Goal: Information Seeking & Learning: Learn about a topic

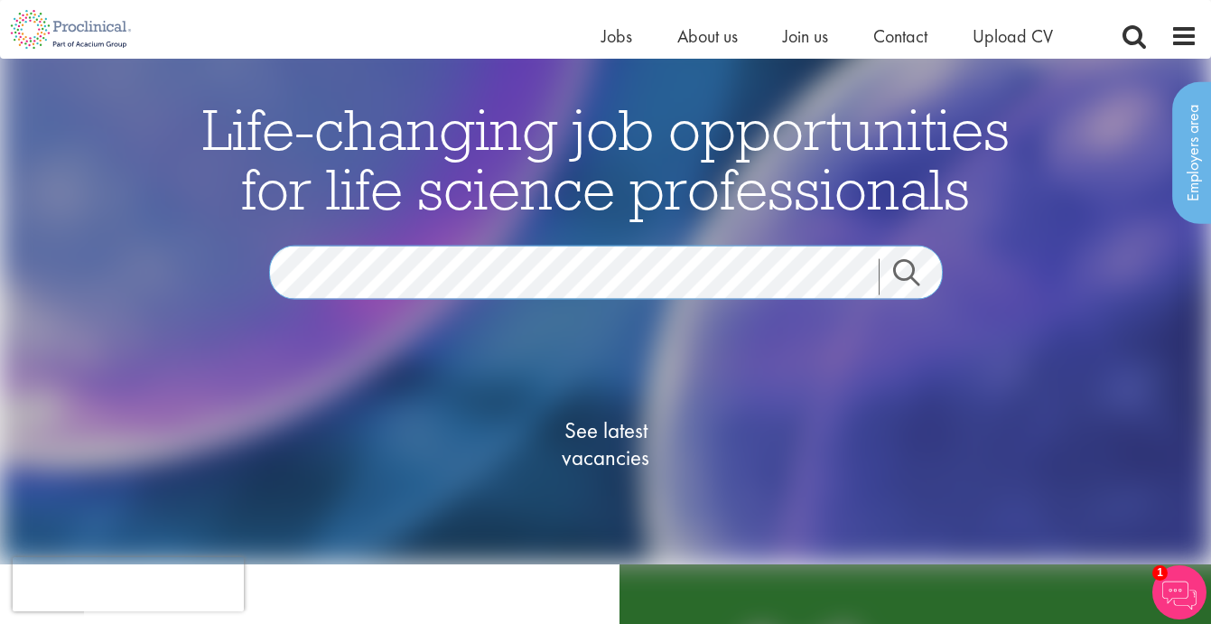
scroll to position [269, 0]
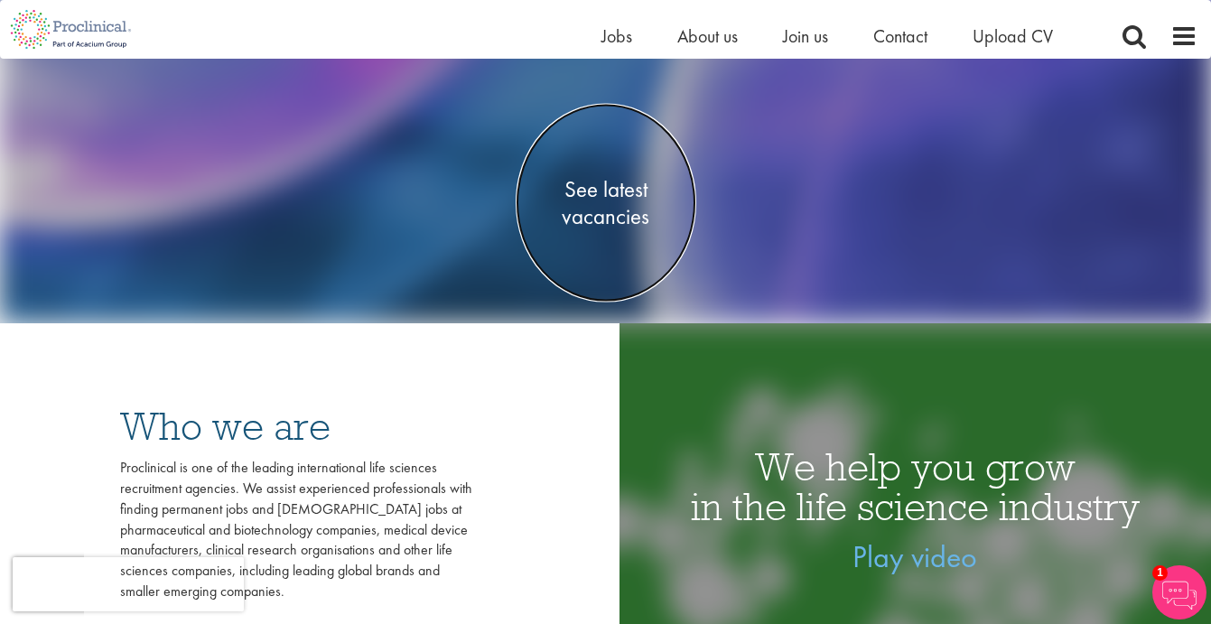
click at [620, 196] on span "See latest vacancies" at bounding box center [606, 203] width 181 height 54
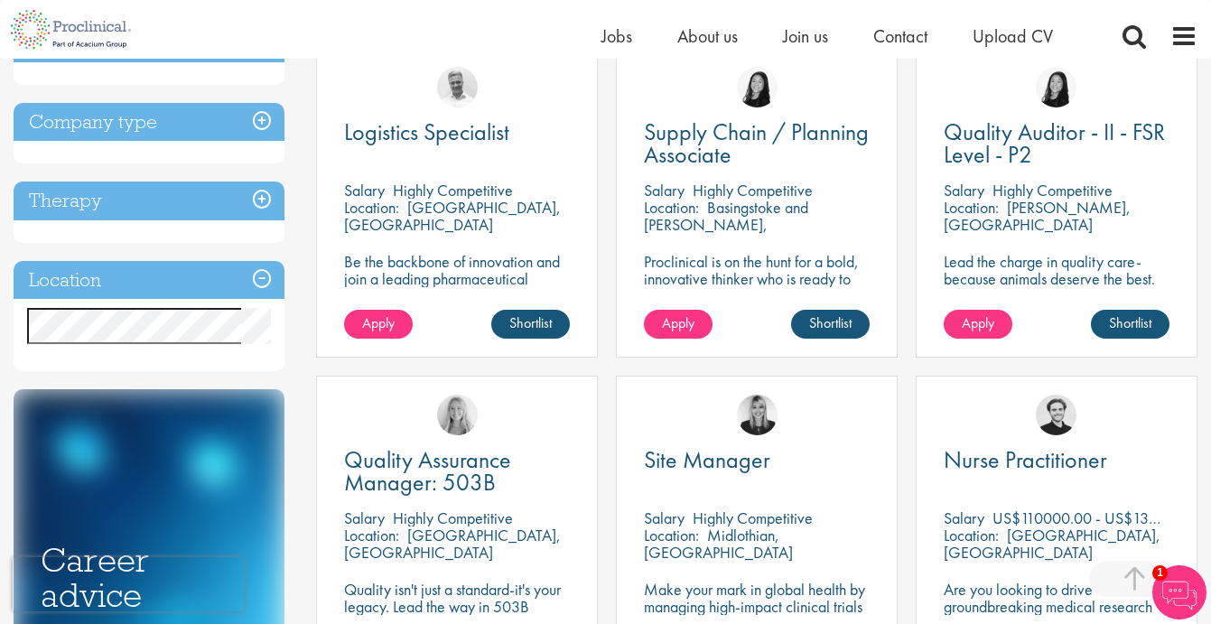
scroll to position [691, 0]
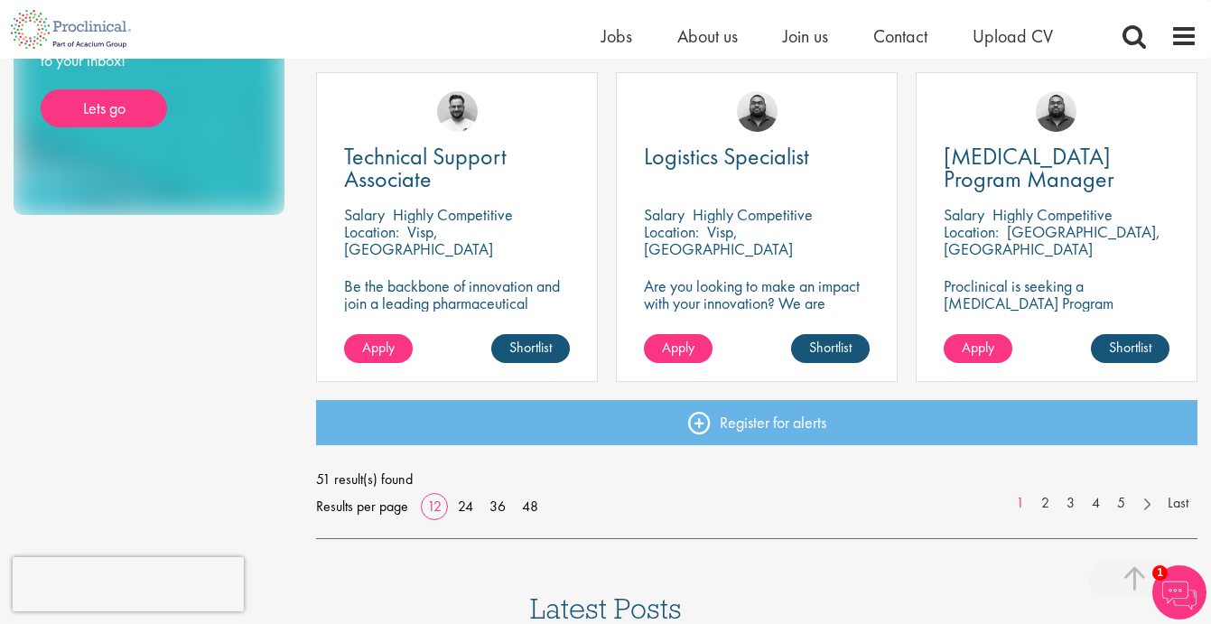
scroll to position [1327, 0]
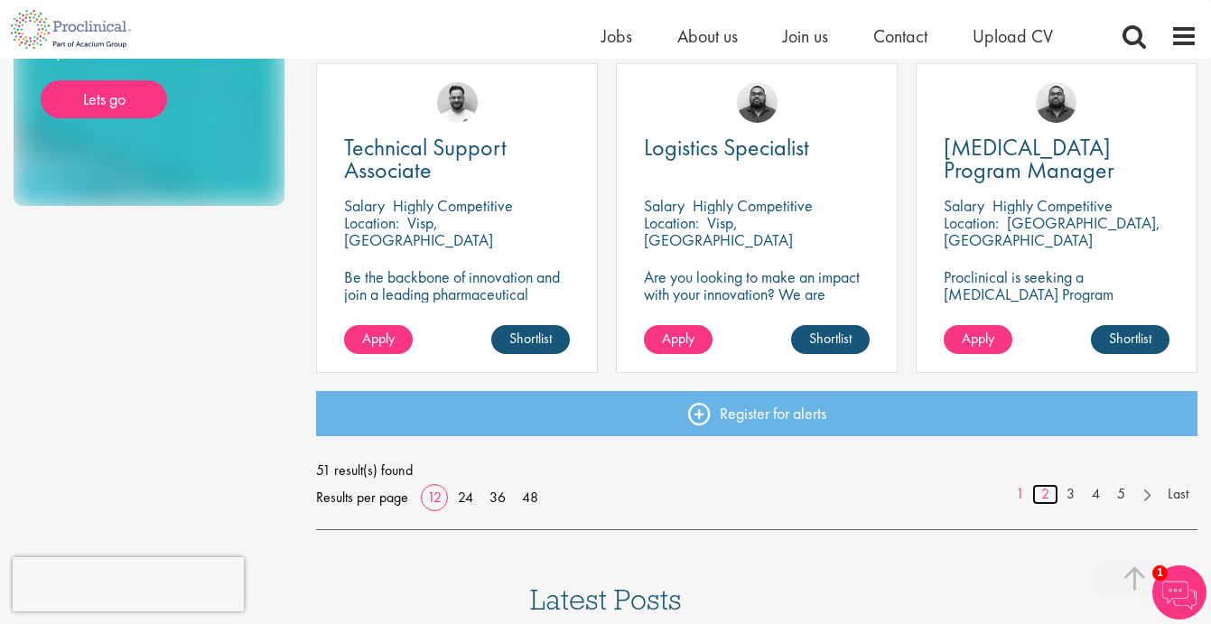
click at [1041, 497] on link "2" at bounding box center [1045, 494] width 26 height 21
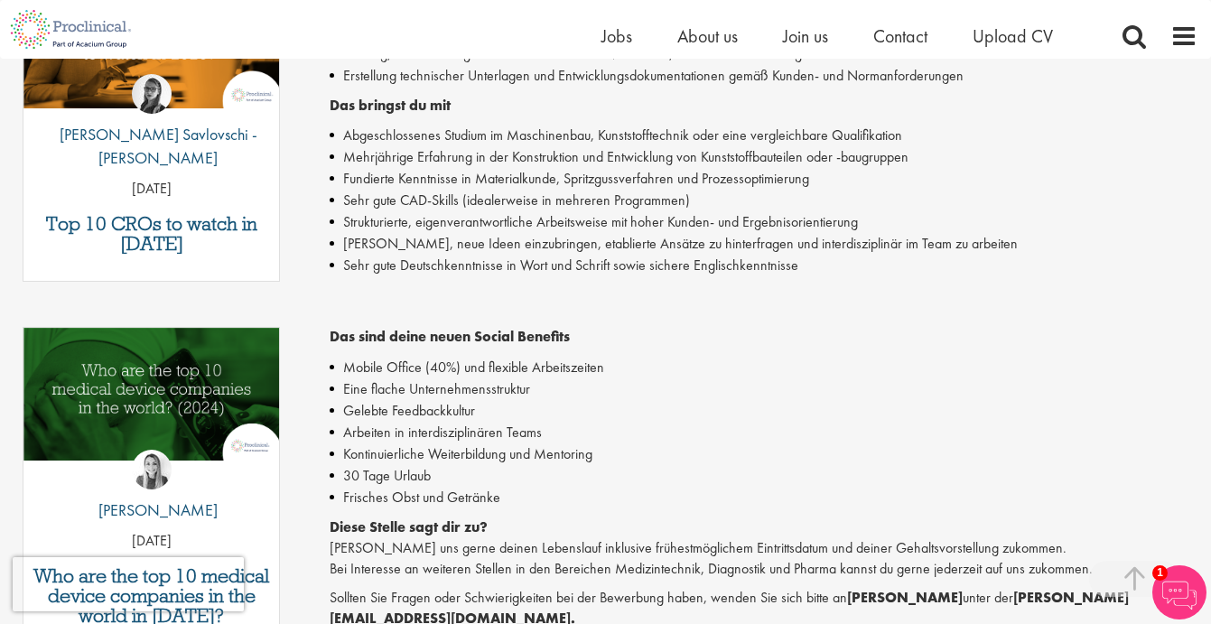
scroll to position [652, 0]
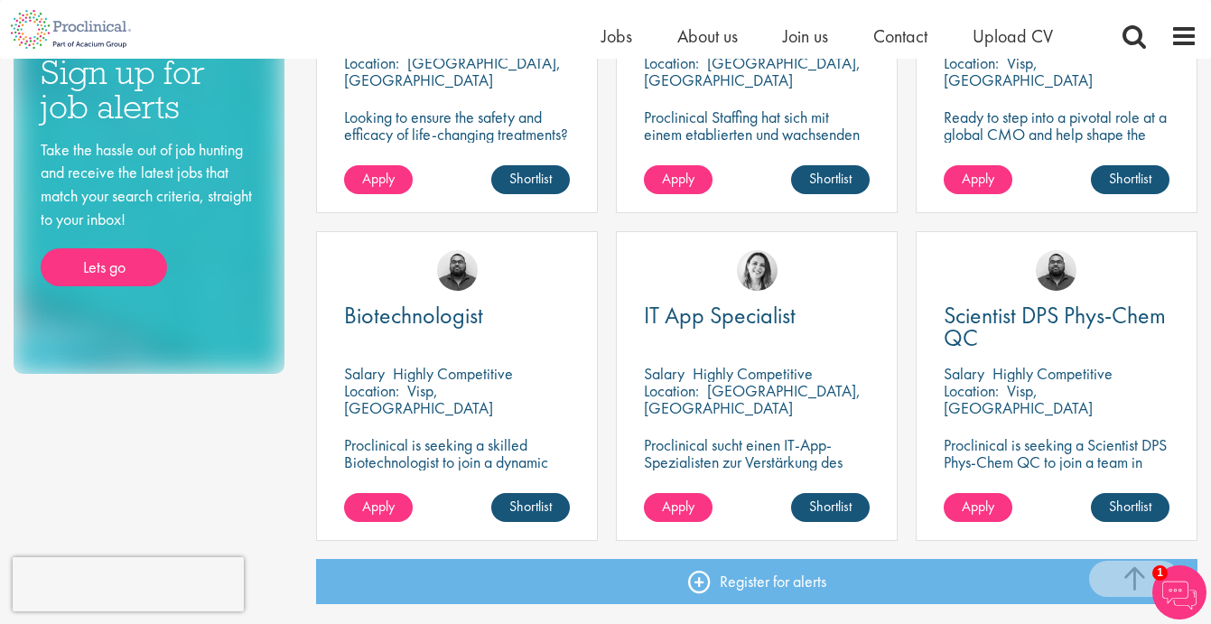
scroll to position [1286, 0]
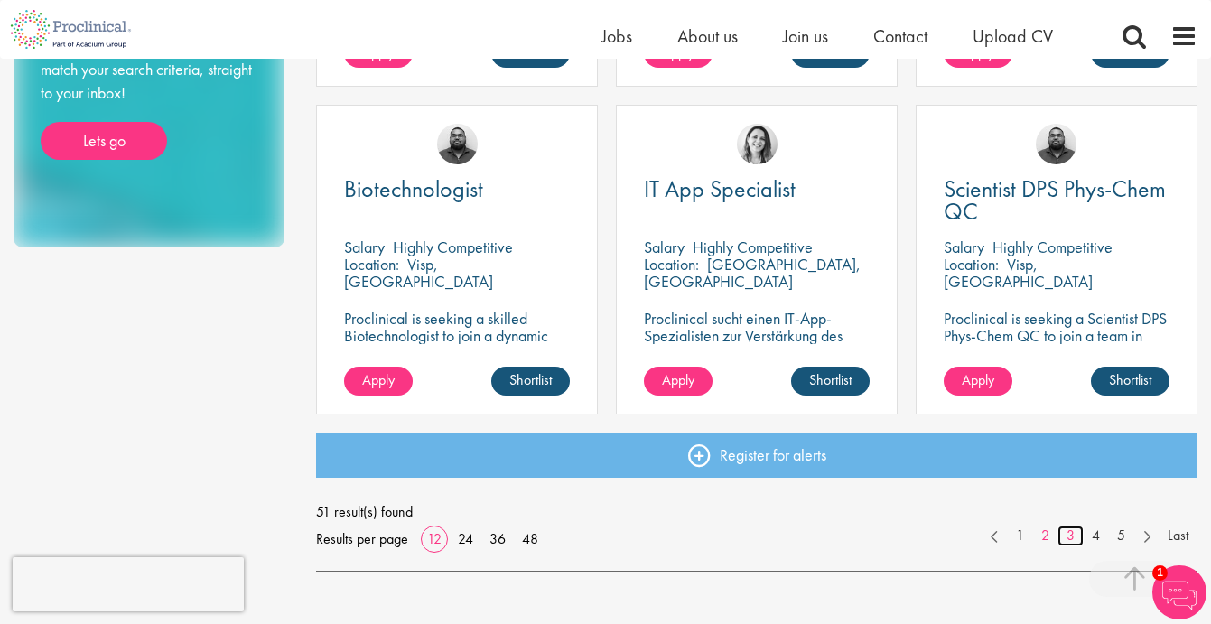
click at [1069, 530] on link "3" at bounding box center [1070, 535] width 26 height 21
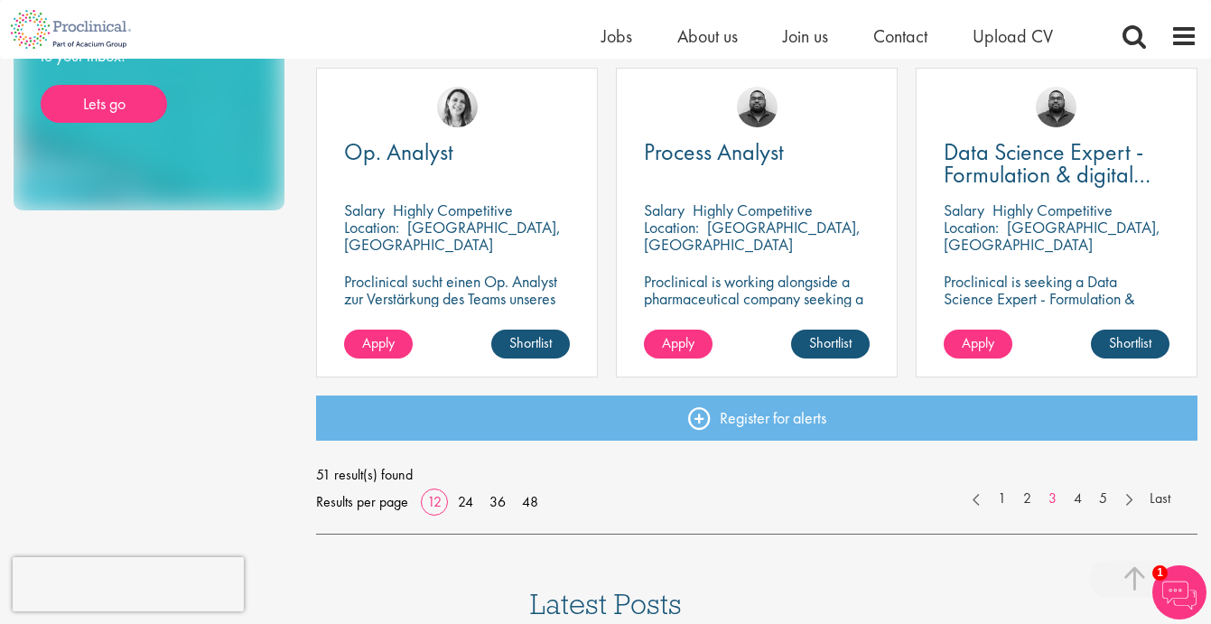
scroll to position [1342, 0]
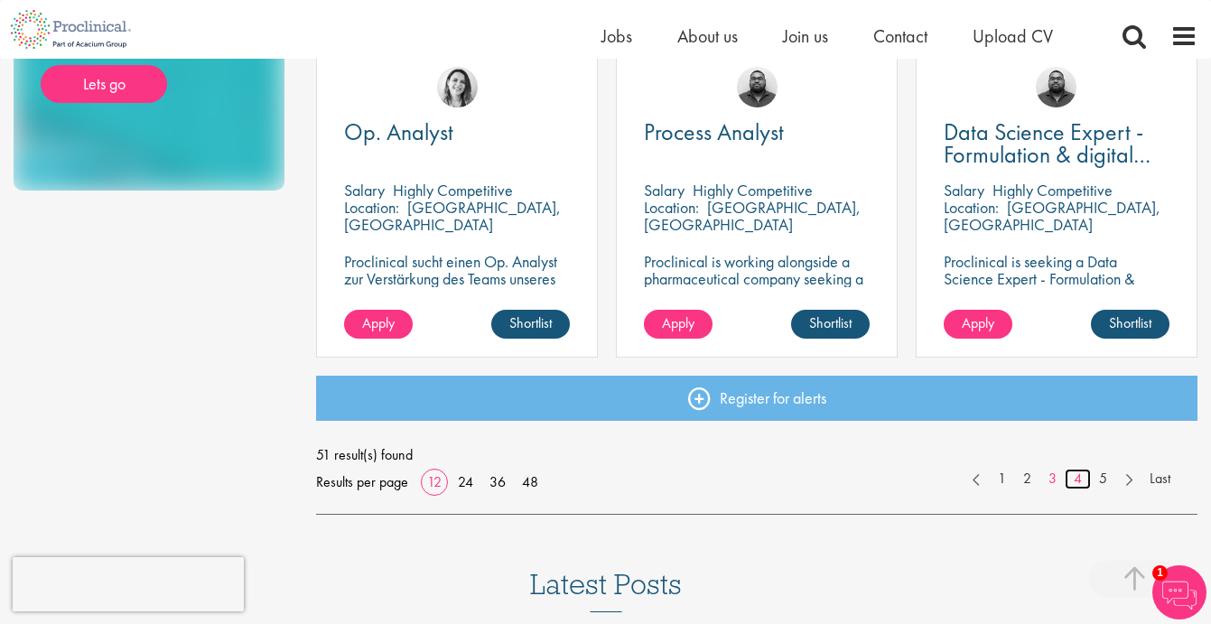
click at [1080, 480] on link "4" at bounding box center [1077, 479] width 26 height 21
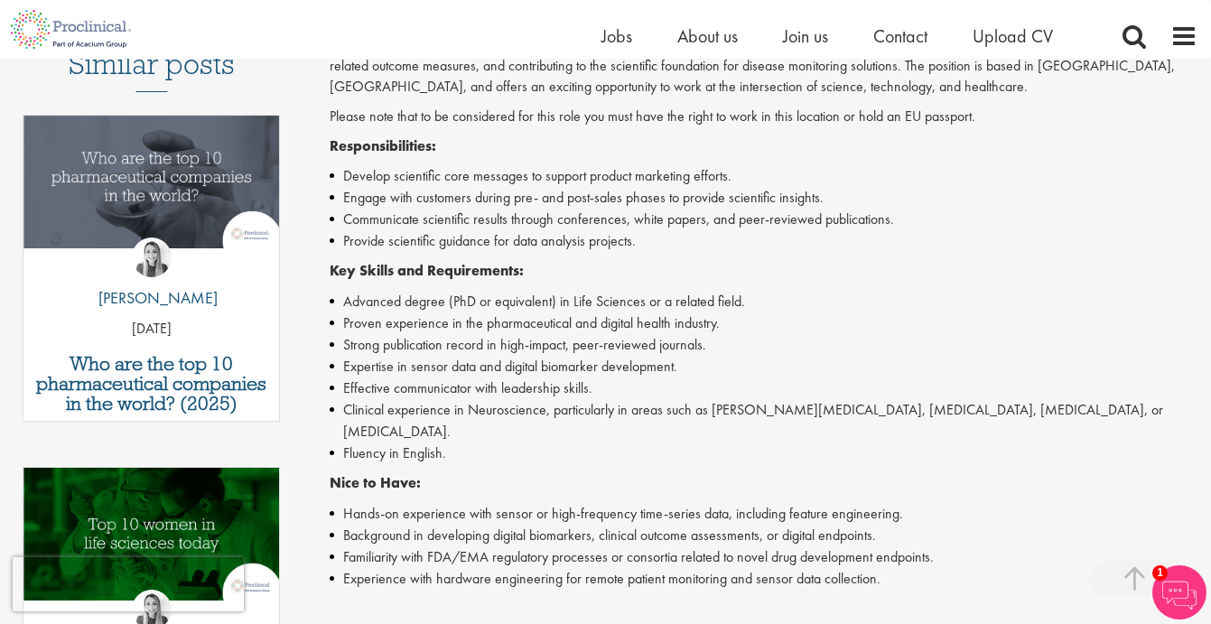
scroll to position [544, 0]
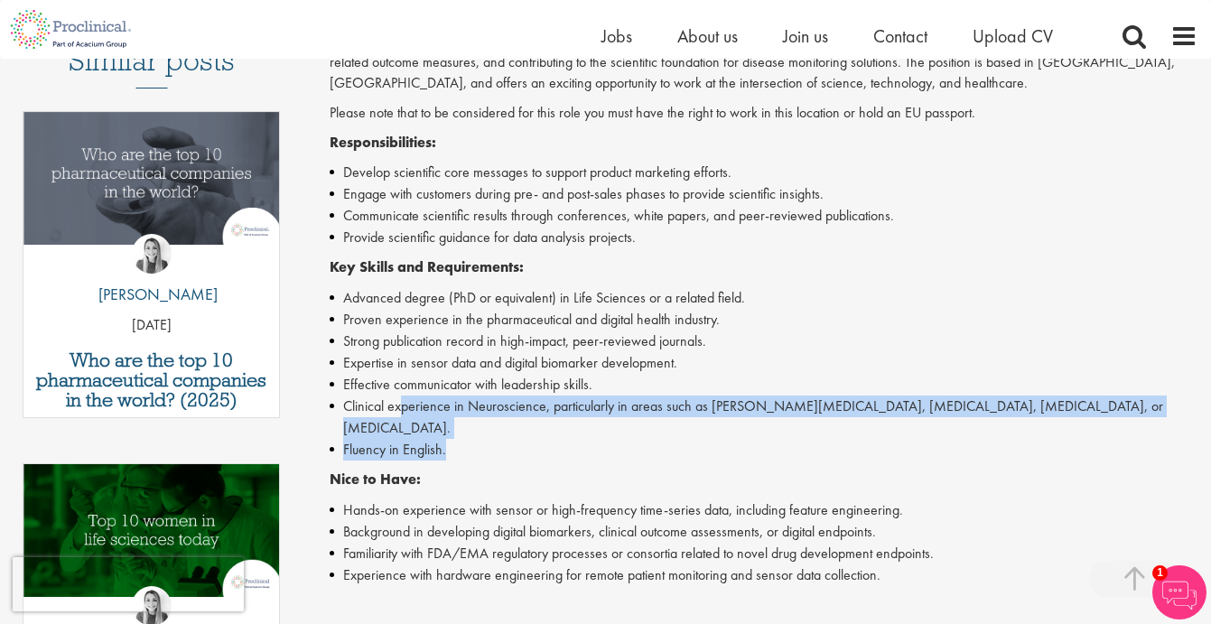
drag, startPoint x: 404, startPoint y: 413, endPoint x: 831, endPoint y: 427, distance: 426.3
click at [831, 427] on ul "Advanced degree (PhD or equivalent) in Life Sciences or a related field. Proven…" at bounding box center [764, 373] width 868 height 173
click at [823, 439] on li "Fluency in English." at bounding box center [764, 450] width 868 height 22
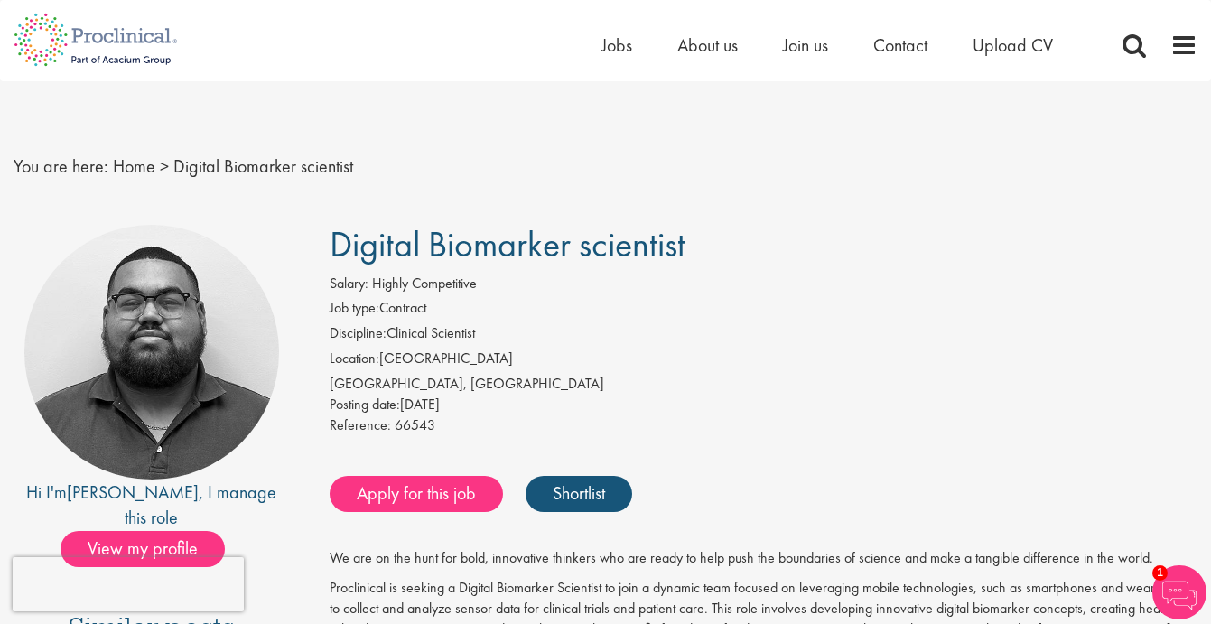
scroll to position [4, 0]
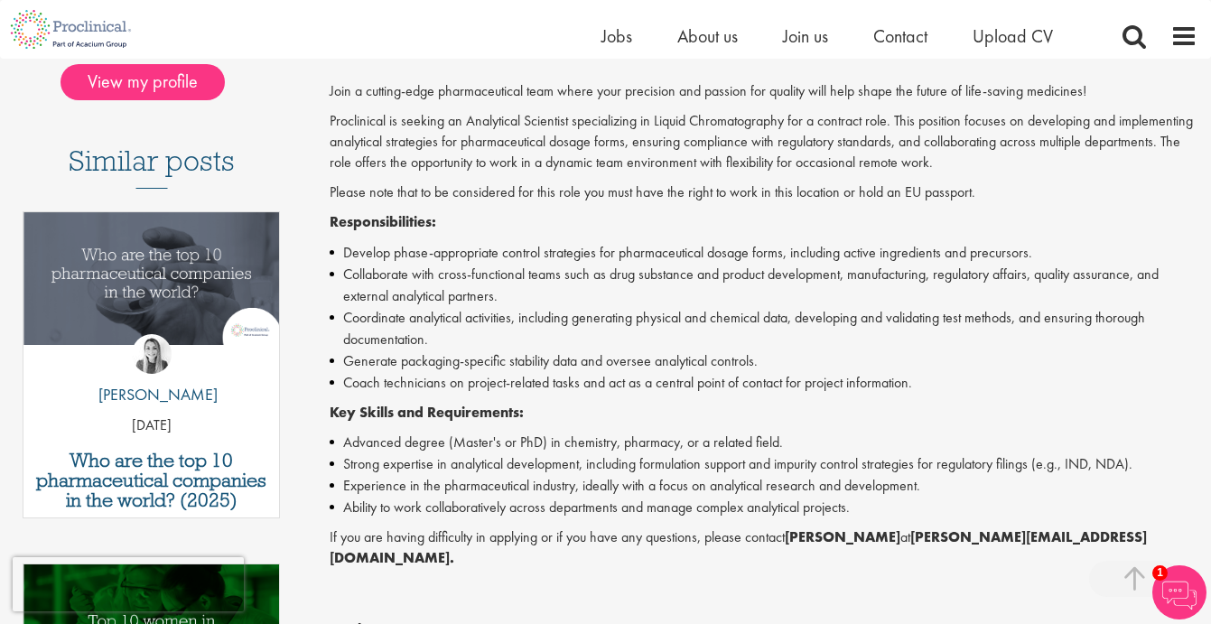
scroll to position [460, 0]
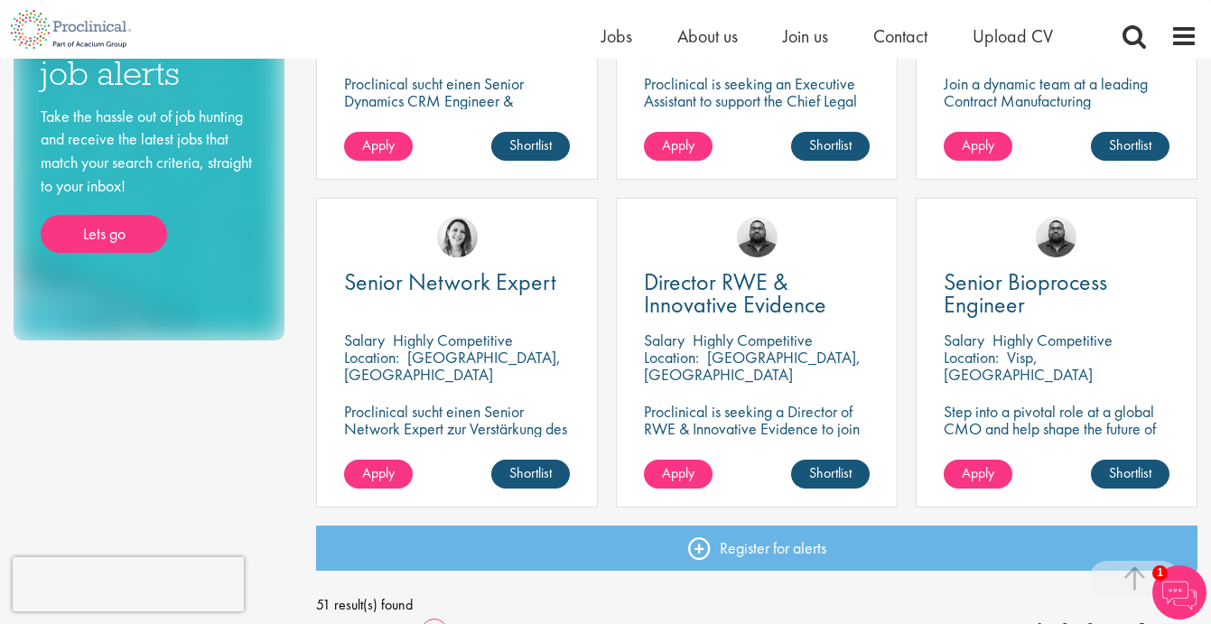
scroll to position [1355, 0]
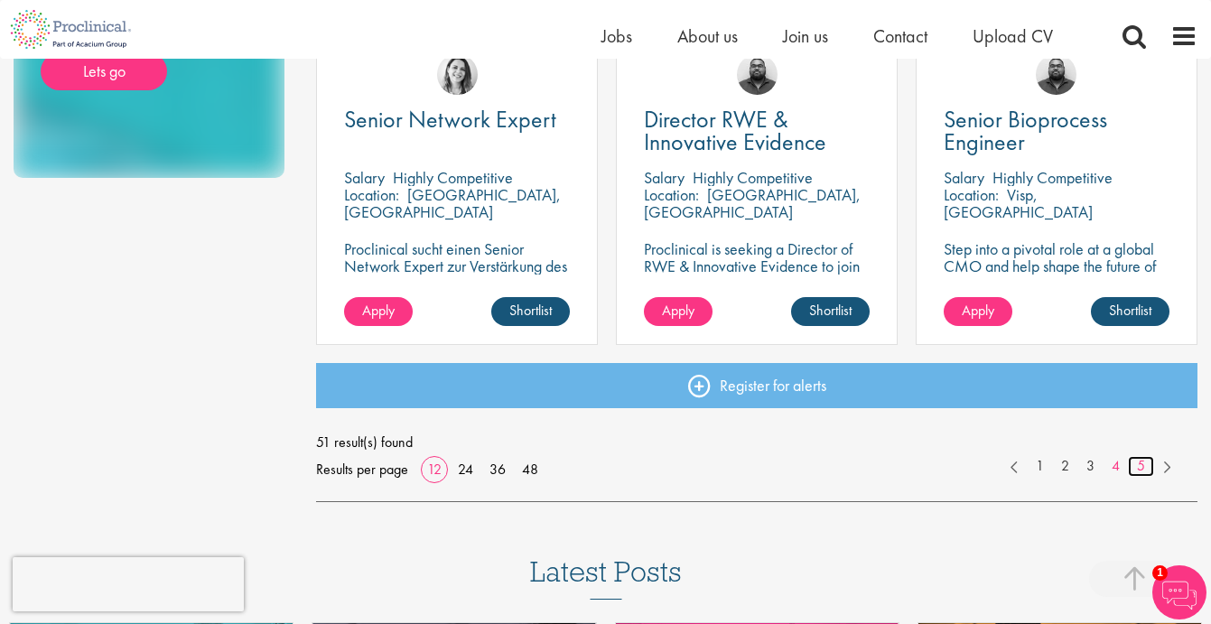
click at [1135, 466] on link "5" at bounding box center [1141, 466] width 26 height 21
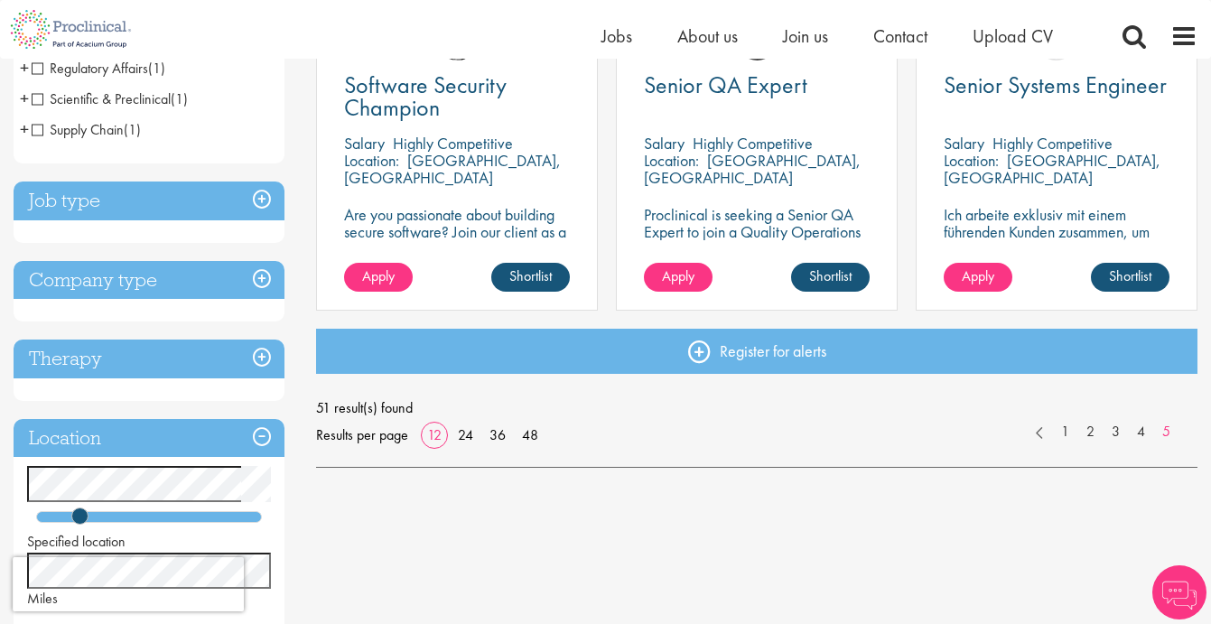
scroll to position [119, 0]
